Goal: Information Seeking & Learning: Learn about a topic

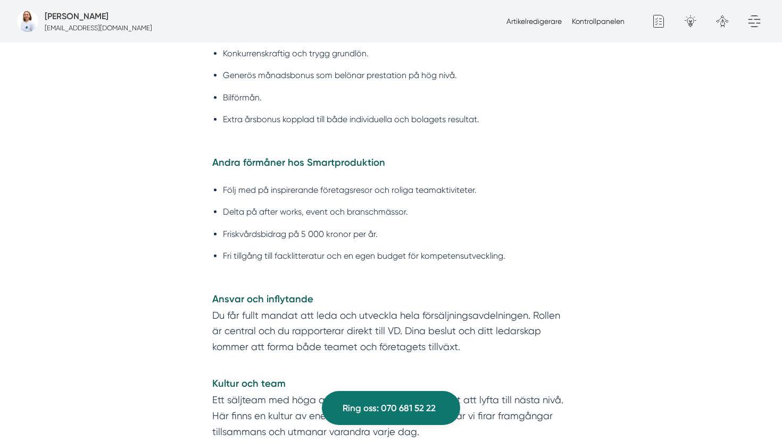
scroll to position [2027, 0]
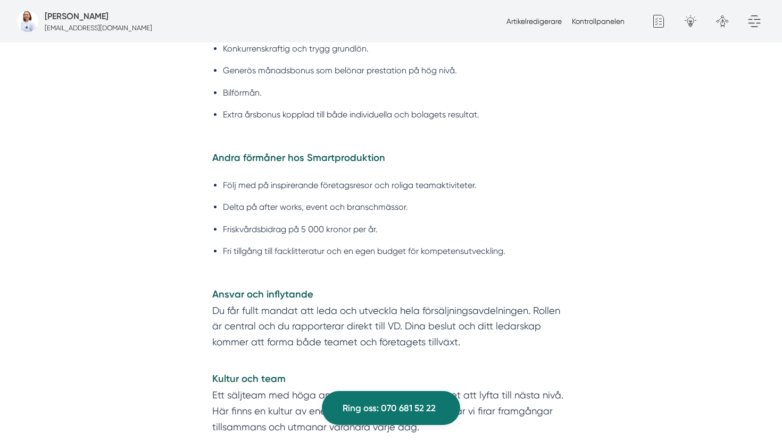
click at [466, 264] on ul "Följ med på inspirerande företagsresor och roliga teamaktiviteter. Delta på aft…" at bounding box center [390, 221] width 357 height 99
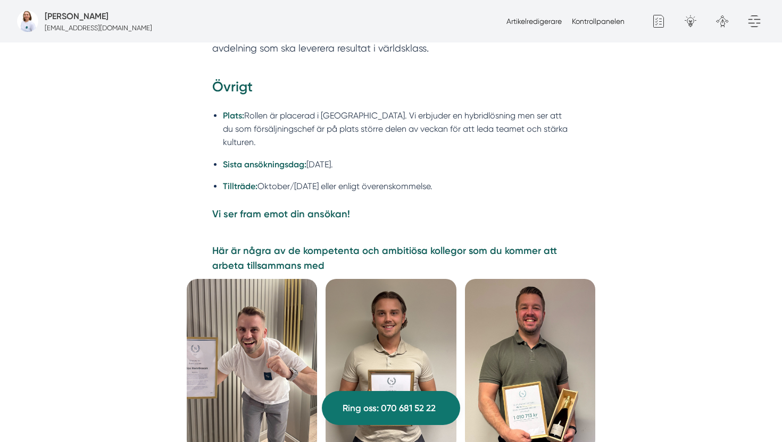
scroll to position [2573, 0]
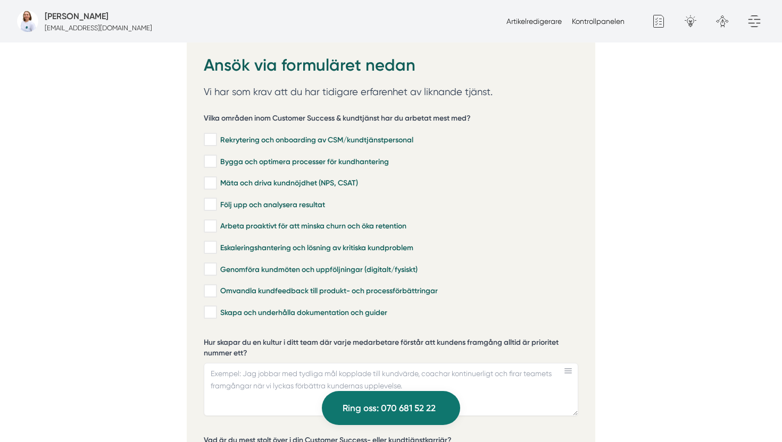
scroll to position [2197, 0]
